Goal: Task Accomplishment & Management: Complete application form

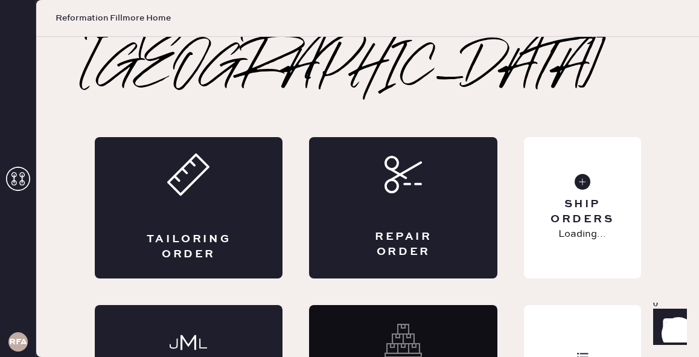
scroll to position [43, 0]
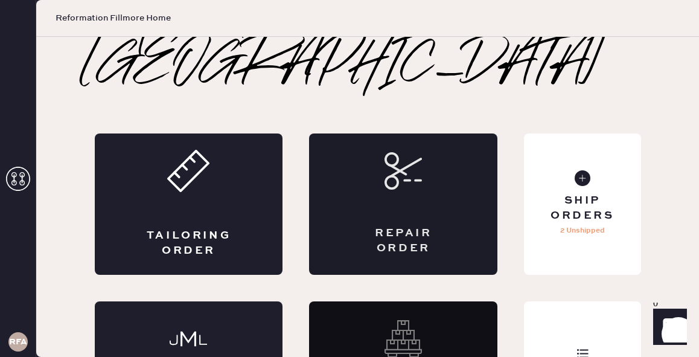
click at [404, 226] on div "Repair Order" at bounding box center [403, 241] width 92 height 30
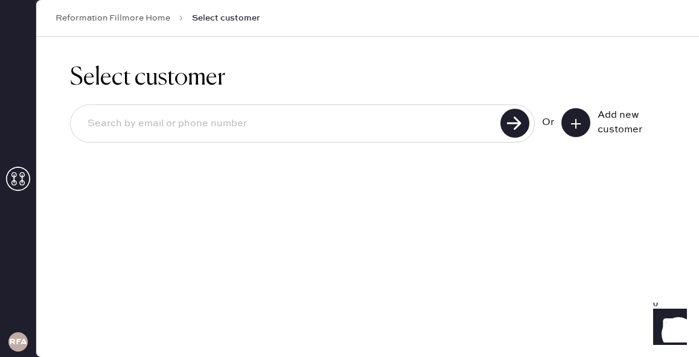
click at [322, 116] on input at bounding box center [287, 124] width 419 height 28
click at [415, 93] on div "Or Add new customer" at bounding box center [367, 124] width 595 height 65
click at [392, 121] on input at bounding box center [287, 124] width 419 height 28
click at [436, 173] on div "Select customer Or Add new customer" at bounding box center [367, 110] width 663 height 147
click at [348, 132] on input at bounding box center [287, 124] width 419 height 28
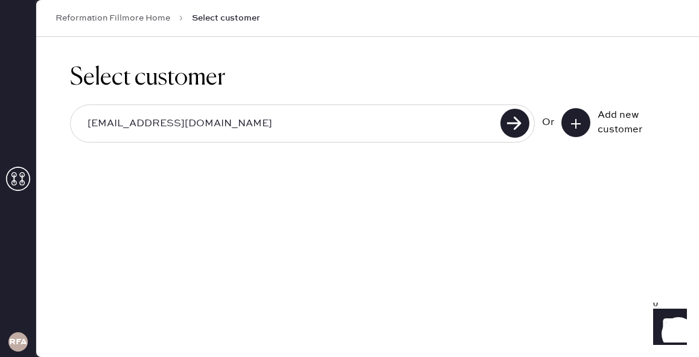
type input "[EMAIL_ADDRESS][DOMAIN_NAME]"
click at [512, 115] on use at bounding box center [514, 123] width 29 height 29
click at [352, 124] on input "[EMAIL_ADDRESS][DOMAIN_NAME]" at bounding box center [287, 124] width 419 height 28
click at [516, 126] on use at bounding box center [514, 123] width 29 height 29
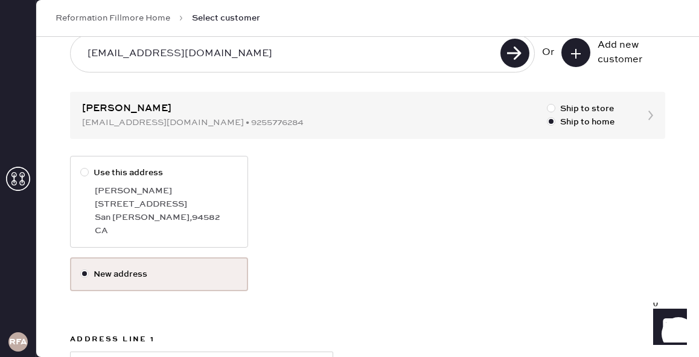
scroll to position [57, 0]
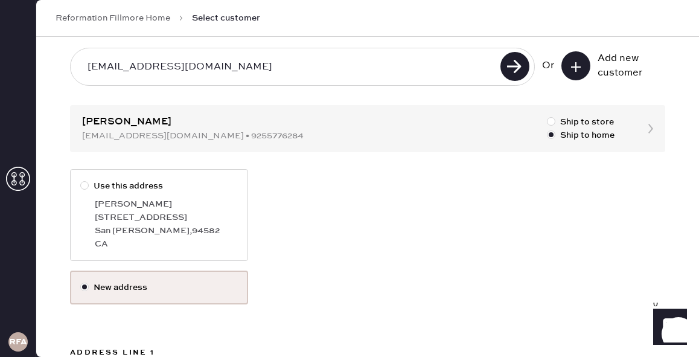
click at [81, 185] on div at bounding box center [84, 185] width 8 height 8
click at [81, 180] on input "Use this address" at bounding box center [80, 179] width 1 height 1
radio input "true"
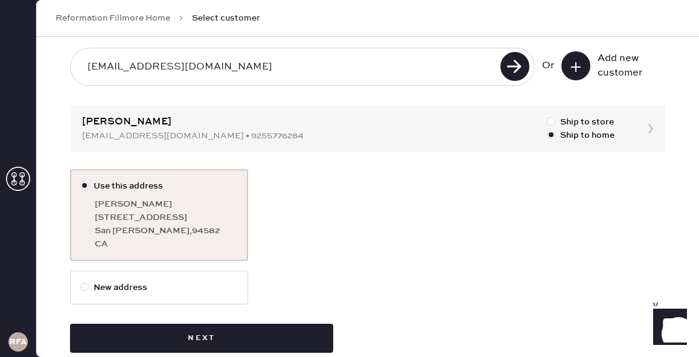
click at [165, 283] on label "New address" at bounding box center [159, 287] width 158 height 13
click at [81, 281] on input "New address" at bounding box center [80, 281] width 1 height 1
radio input "true"
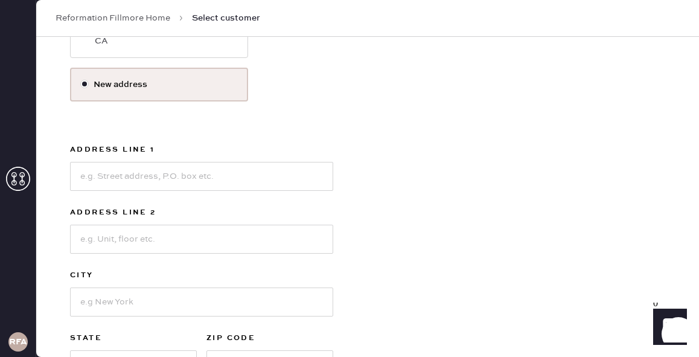
scroll to position [259, 0]
click at [201, 181] on input at bounding box center [201, 176] width 263 height 29
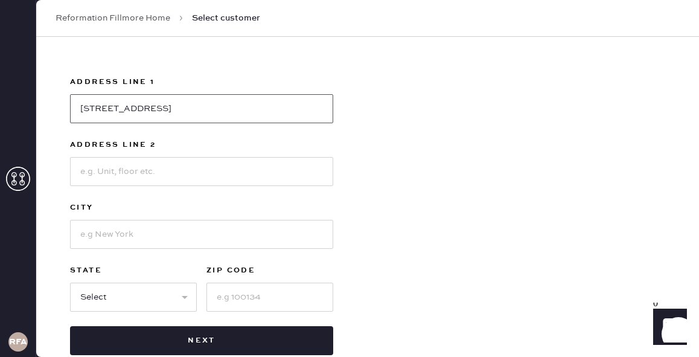
type input "[STREET_ADDRESS]"
click at [188, 233] on input at bounding box center [201, 234] width 263 height 29
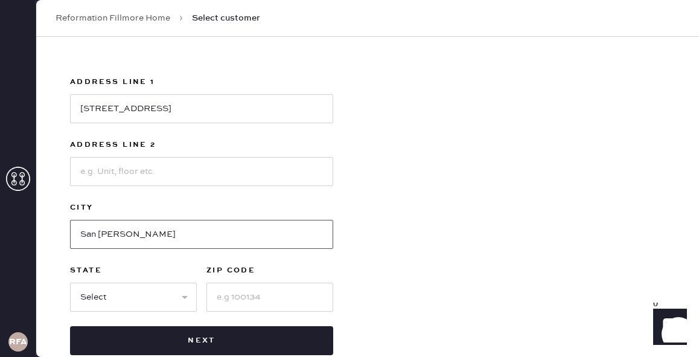
type input "San [PERSON_NAME]"
click at [168, 304] on select "Select AK AL AR AZ CA CO CT [GEOGRAPHIC_DATA] DE FL [GEOGRAPHIC_DATA] HI [GEOGR…" at bounding box center [133, 296] width 127 height 29
select select "CA"
click at [70, 282] on select "Select AK AL AR AZ CA CO CT [GEOGRAPHIC_DATA] DE FL [GEOGRAPHIC_DATA] HI [GEOGR…" at bounding box center [133, 296] width 127 height 29
click at [260, 298] on input at bounding box center [269, 296] width 127 height 29
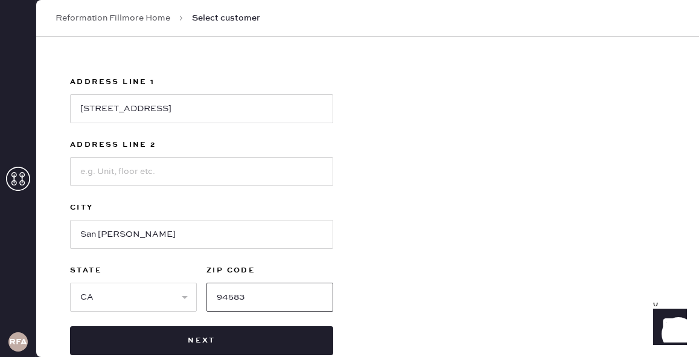
scroll to position [352, 0]
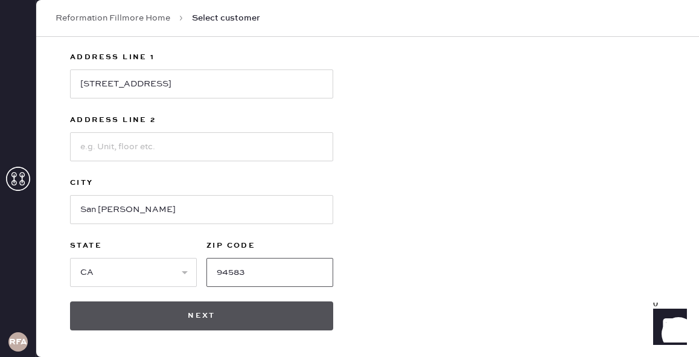
type input "94583"
click at [270, 314] on button "Next" at bounding box center [201, 315] width 263 height 29
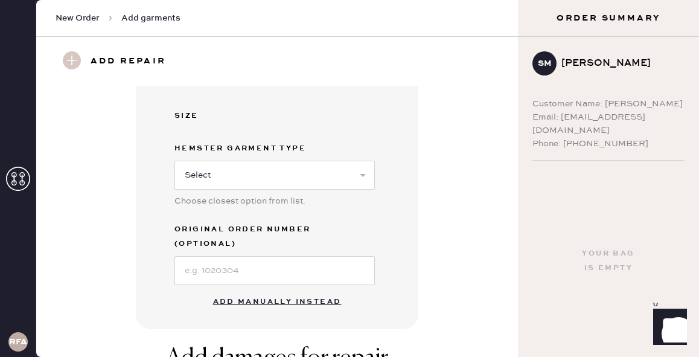
scroll to position [258, 0]
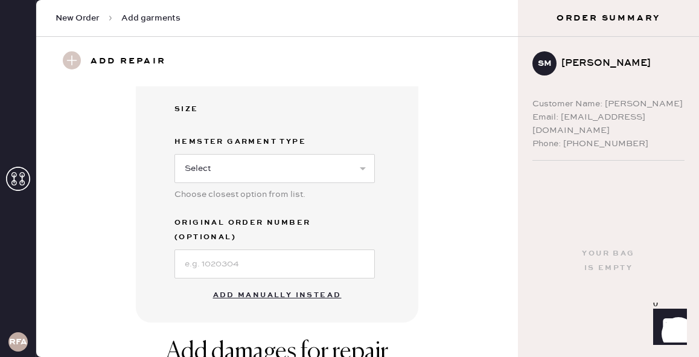
click at [286, 283] on button "Add manually instead" at bounding box center [277, 295] width 143 height 24
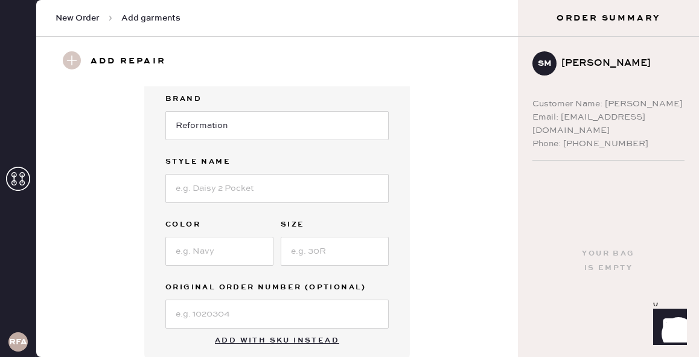
scroll to position [0, 0]
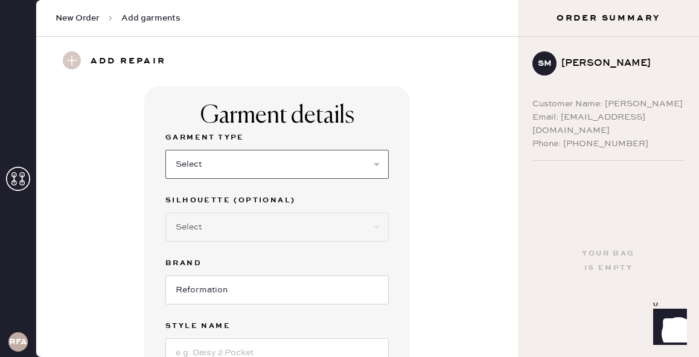
click at [322, 168] on select "Select Basic Skirt Jeans Leggings Pants Shorts Basic Sleeved Dress Basic Sleeve…" at bounding box center [276, 164] width 223 height 29
select select "2"
click at [165, 150] on select "Select Basic Skirt Jeans Leggings Pants Shorts Basic Sleeved Dress Basic Sleeve…" at bounding box center [276, 164] width 223 height 29
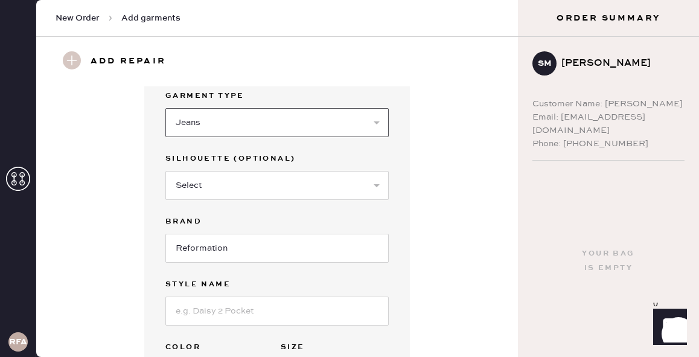
scroll to position [57, 0]
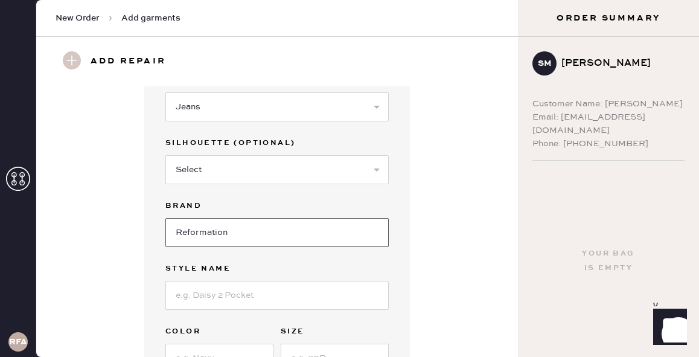
click at [313, 228] on input "Reformation" at bounding box center [276, 232] width 223 height 29
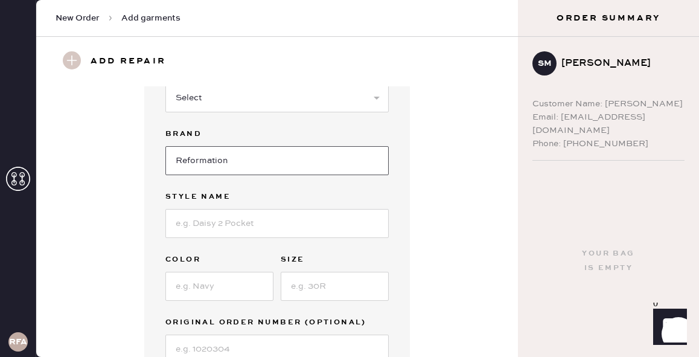
scroll to position [130, 0]
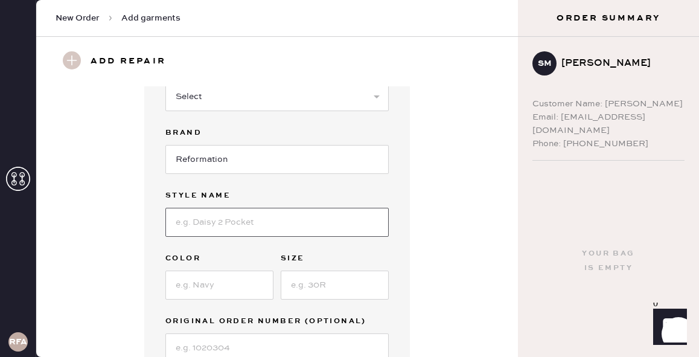
click at [305, 226] on input at bounding box center [276, 222] width 223 height 29
type input "[PERSON_NAME] High Rise"
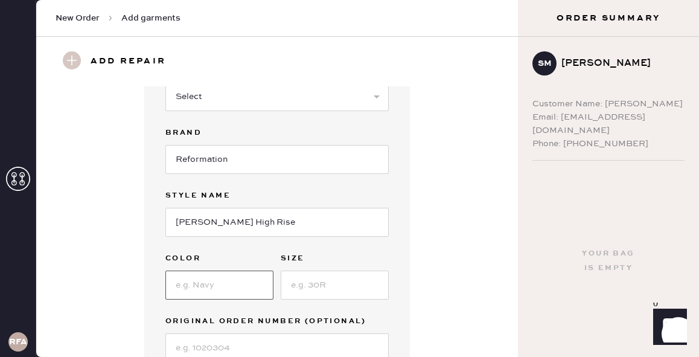
click at [220, 290] on input at bounding box center [219, 284] width 108 height 29
type input "L"
type input "Medium Blue"
click at [305, 288] on input at bounding box center [335, 284] width 108 height 29
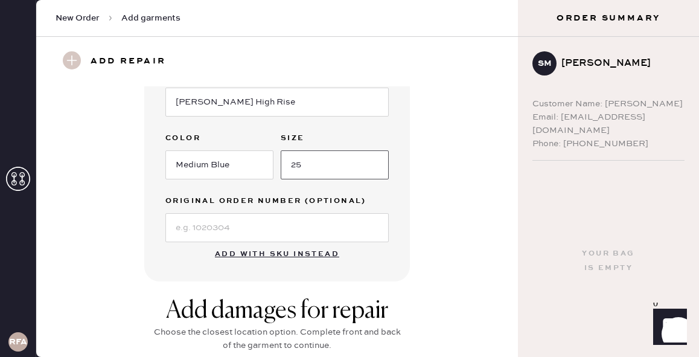
type input "25"
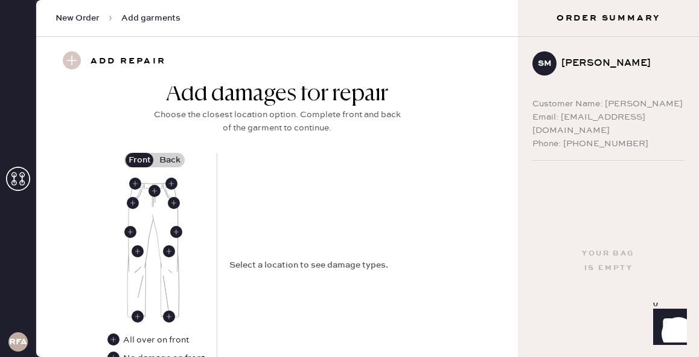
scroll to position [489, 0]
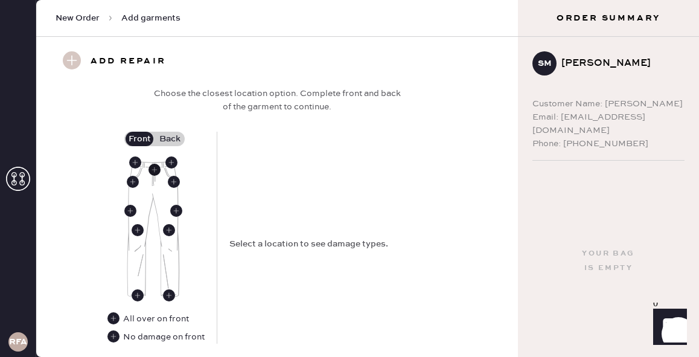
click at [155, 169] on use at bounding box center [154, 170] width 12 height 12
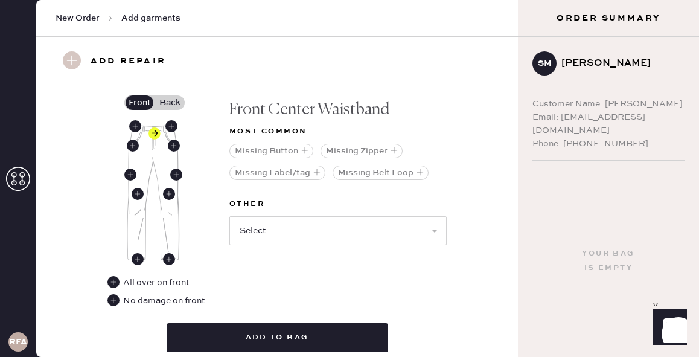
scroll to position [532, 0]
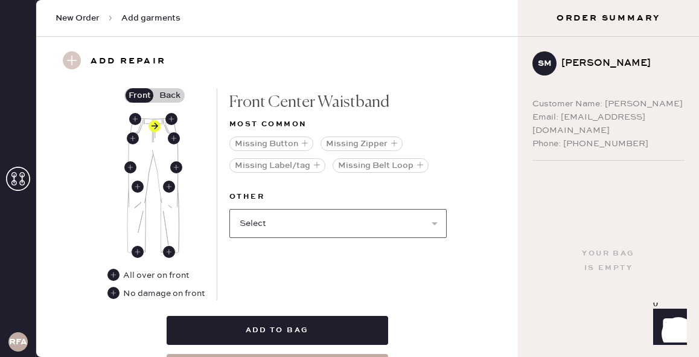
click at [339, 221] on select "Select Broken / Ripped Hem Broken Beads Broken Belt Loop Broken Button Broken E…" at bounding box center [337, 223] width 217 height 29
select select "1740"
click at [229, 209] on select "Select Broken / Ripped Hem Broken Beads Broken Belt Loop Broken Button Broken E…" at bounding box center [337, 223] width 217 height 29
select select
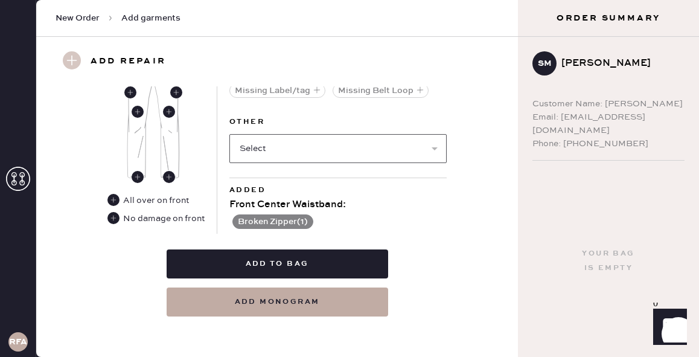
scroll to position [607, 0]
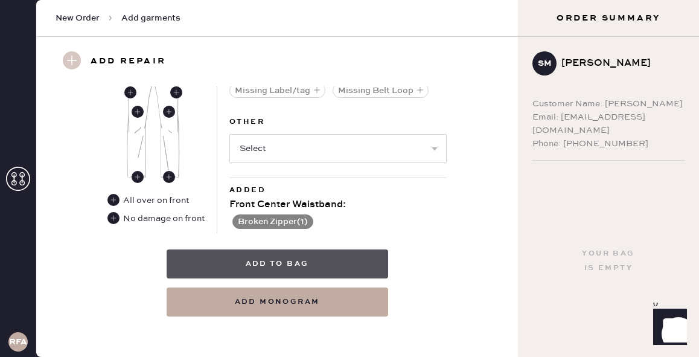
click at [312, 265] on button "Add to bag" at bounding box center [277, 263] width 221 height 29
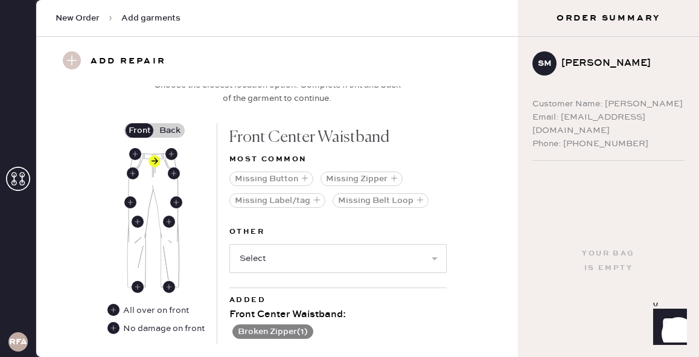
scroll to position [448, 0]
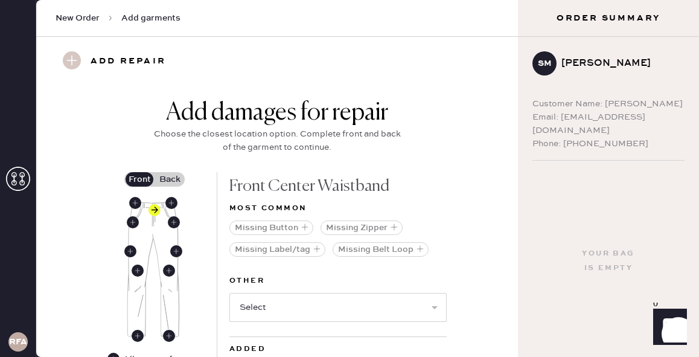
click at [173, 177] on label "Back" at bounding box center [169, 179] width 30 height 14
click at [170, 179] on input "Back" at bounding box center [170, 179] width 0 height 0
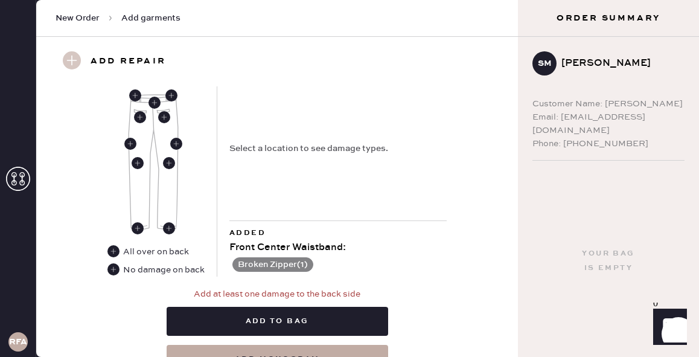
scroll to position [557, 0]
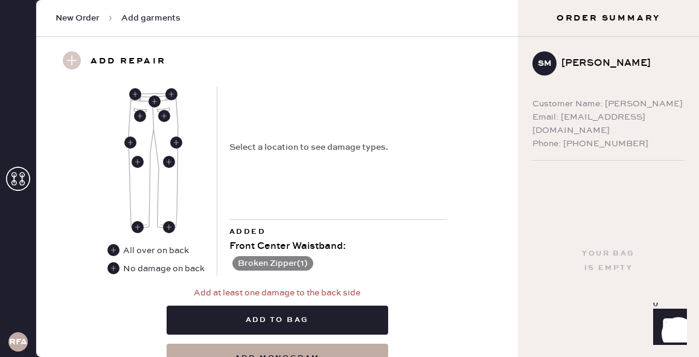
click at [336, 148] on div "Select a location to see damage types." at bounding box center [308, 147] width 159 height 13
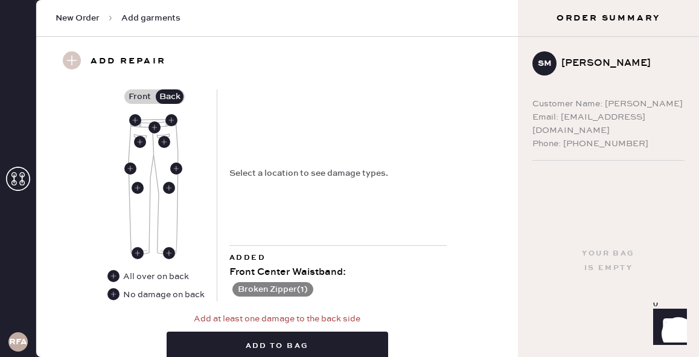
scroll to position [526, 0]
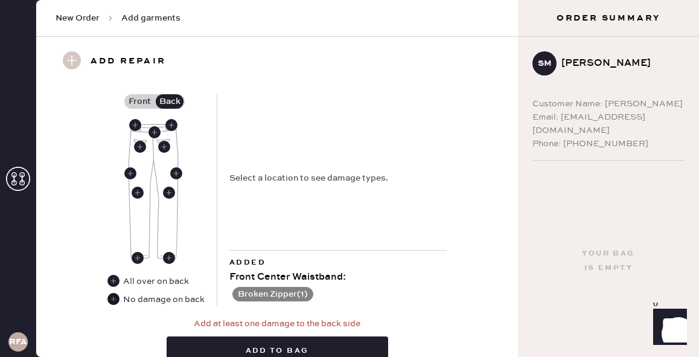
click at [110, 301] on use at bounding box center [113, 299] width 12 height 12
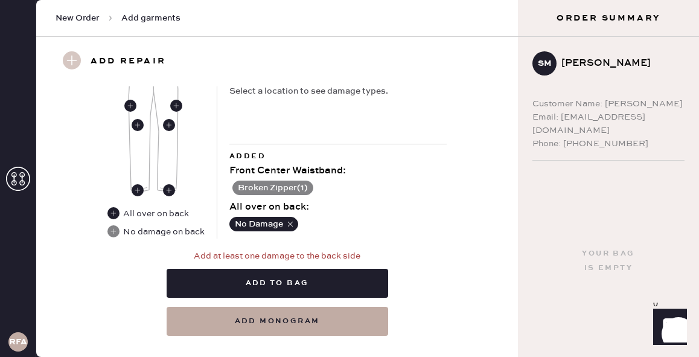
scroll to position [616, 0]
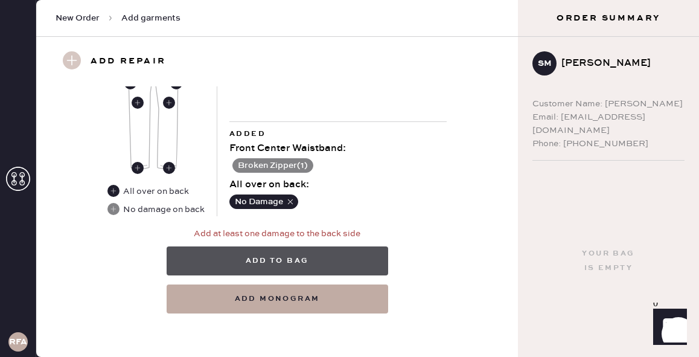
click at [317, 258] on button "Add to bag" at bounding box center [277, 260] width 221 height 29
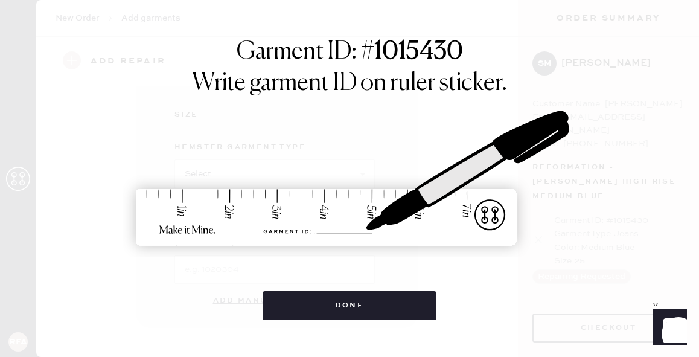
scroll to position [237, 0]
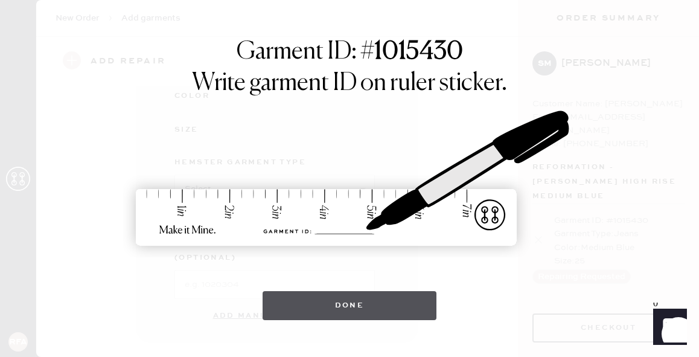
click at [347, 307] on button "Done" at bounding box center [350, 305] width 174 height 29
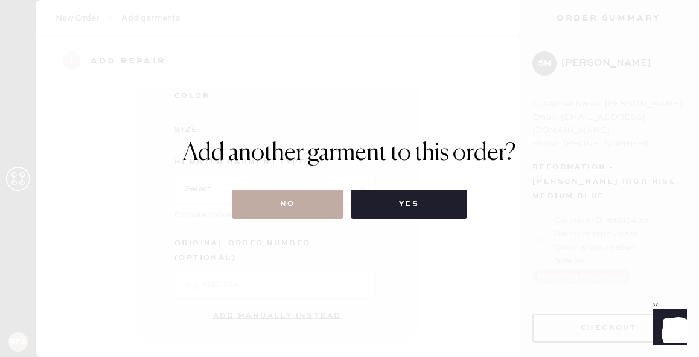
click at [298, 208] on button "No" at bounding box center [288, 203] width 112 height 29
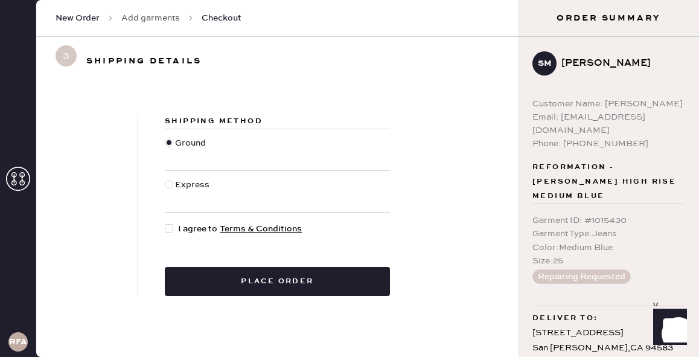
click at [173, 229] on div at bounding box center [169, 228] width 8 height 8
click at [165, 223] on input "I agree to Terms & Conditions" at bounding box center [165, 222] width 1 height 1
checkbox input "true"
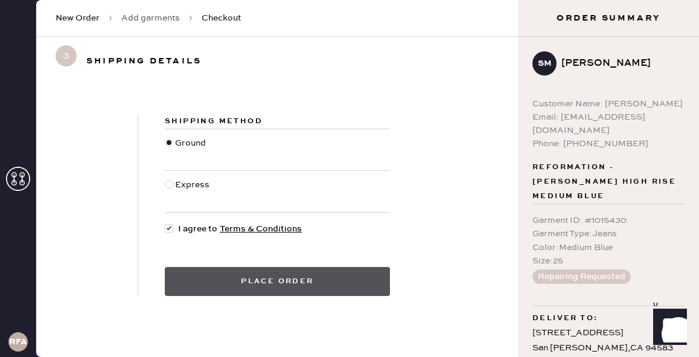
click at [267, 284] on button "Place order" at bounding box center [277, 281] width 225 height 29
